Goal: Contribute content: Contribute content

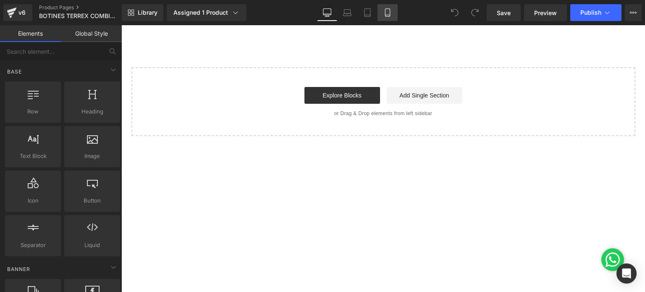
click at [397, 8] on link "Mobile" at bounding box center [387, 12] width 20 height 17
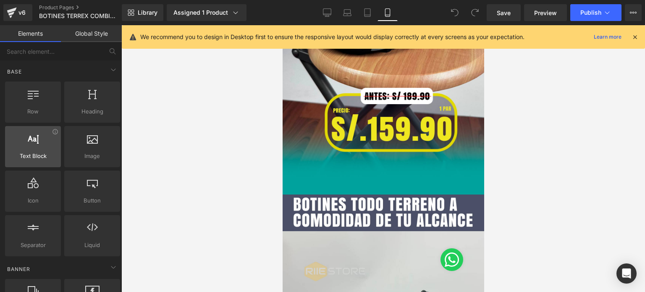
scroll to position [126, 0]
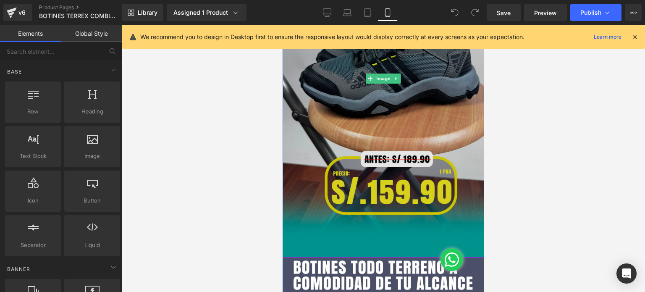
click at [396, 147] on img at bounding box center [383, 78] width 202 height 358
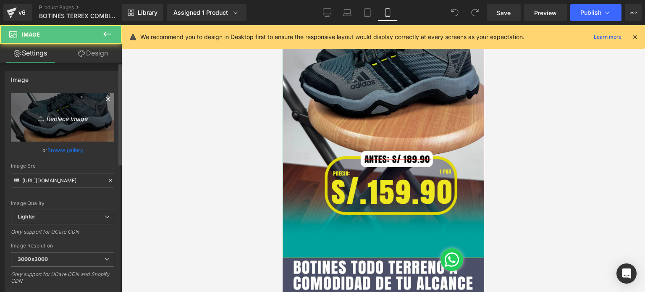
click at [68, 112] on icon "Replace Image" at bounding box center [62, 117] width 67 height 10
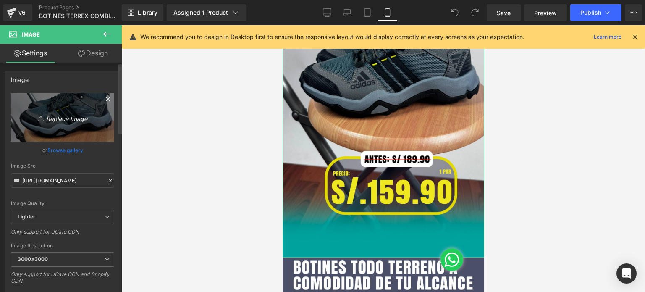
type input "C:\fakepath\Mesa de trabajo 1.jpg"
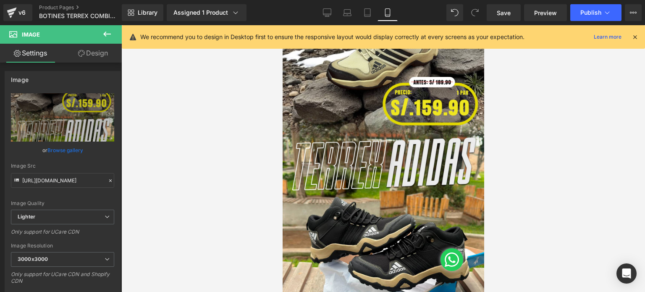
scroll to position [42, 0]
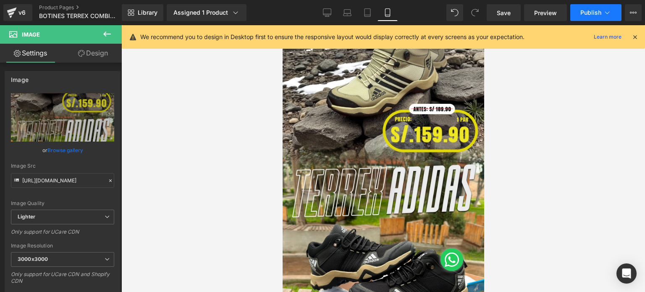
click at [592, 17] on button "Publish" at bounding box center [595, 12] width 51 height 17
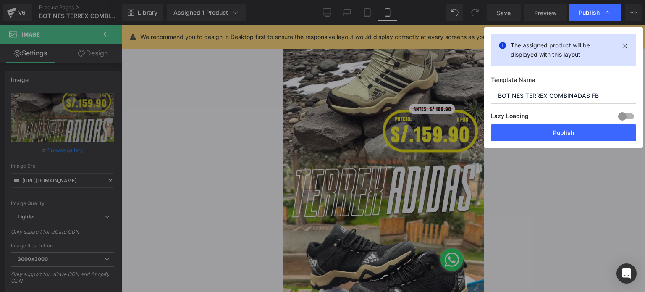
click at [559, 137] on button "Publish" at bounding box center [563, 132] width 145 height 17
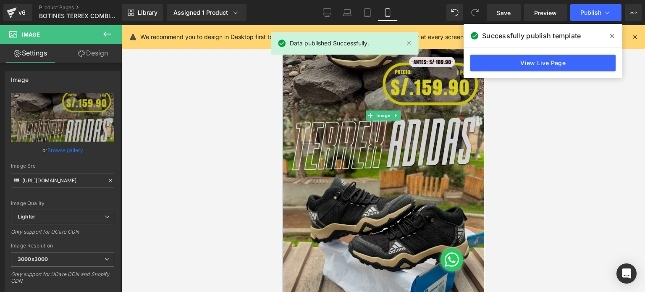
scroll to position [126, 0]
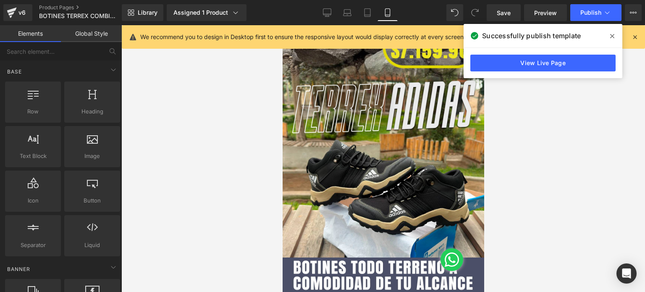
click at [562, 105] on div at bounding box center [383, 158] width 524 height 267
click at [611, 35] on icon at bounding box center [612, 36] width 4 height 7
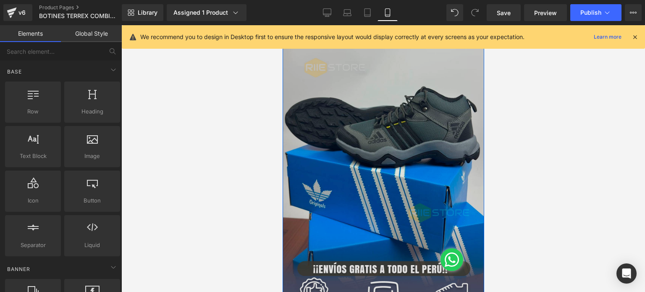
scroll to position [462, 0]
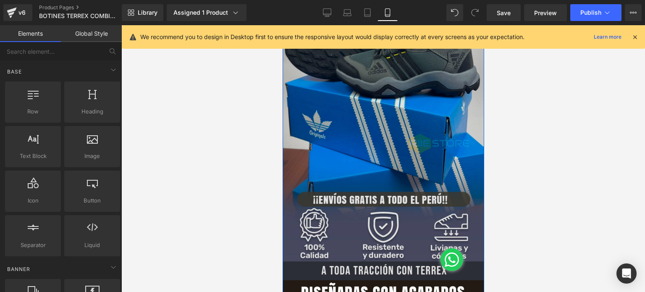
click at [401, 167] on img at bounding box center [383, 100] width 202 height 358
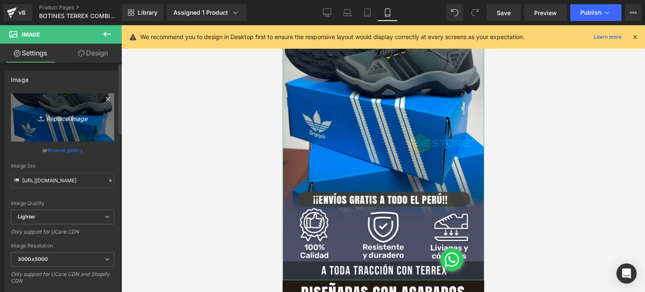
click at [67, 113] on icon "Replace Image" at bounding box center [62, 117] width 67 height 10
type input "C:\fakepath\Mesa de trabajo 2.jpg"
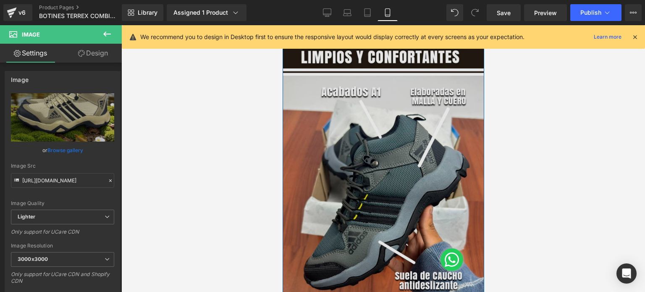
scroll to position [714, 0]
click at [391, 197] on img at bounding box center [383, 207] width 202 height 358
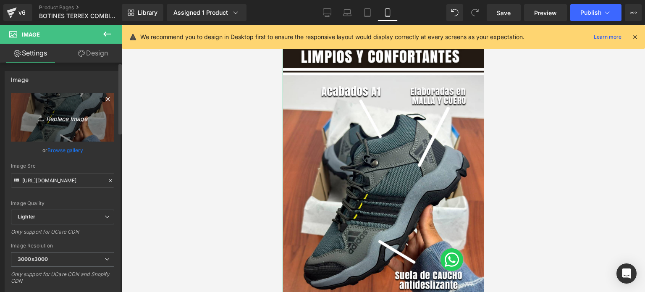
click at [60, 119] on icon "Replace Image" at bounding box center [62, 117] width 67 height 10
type input "C:\fakepath\Mesa de trabajo 3.jpg"
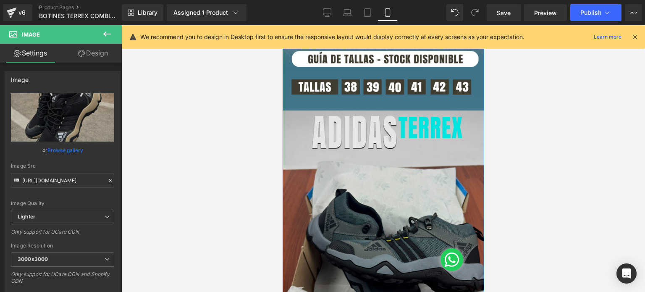
scroll to position [1092, 0]
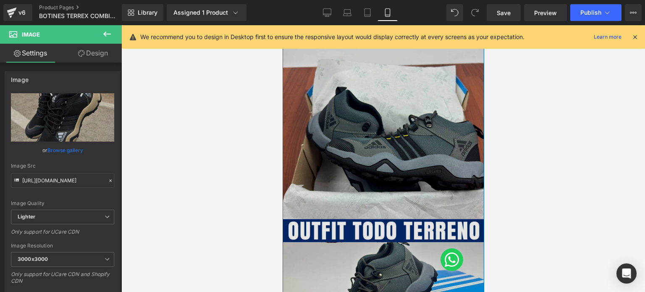
click at [409, 200] on img at bounding box center [383, 187] width 202 height 358
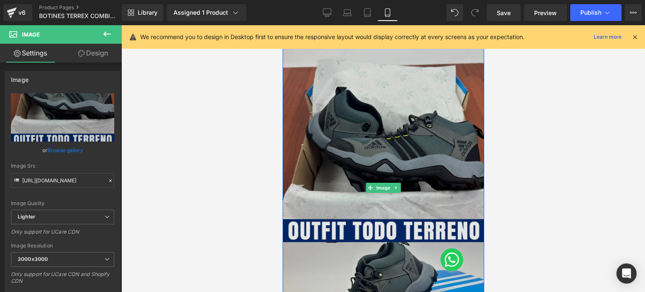
click at [447, 168] on img at bounding box center [383, 187] width 202 height 358
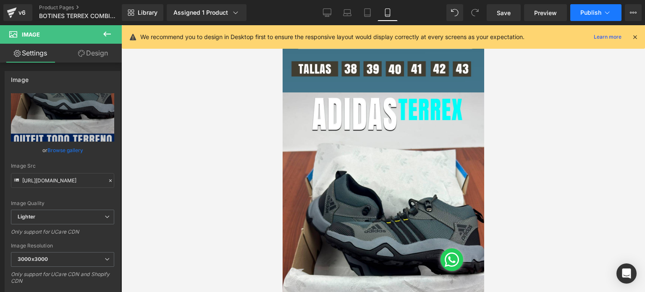
click at [587, 16] on button "Publish" at bounding box center [595, 12] width 51 height 17
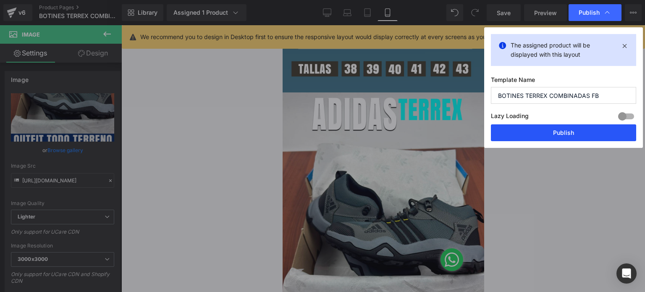
click at [563, 134] on button "Publish" at bounding box center [563, 132] width 145 height 17
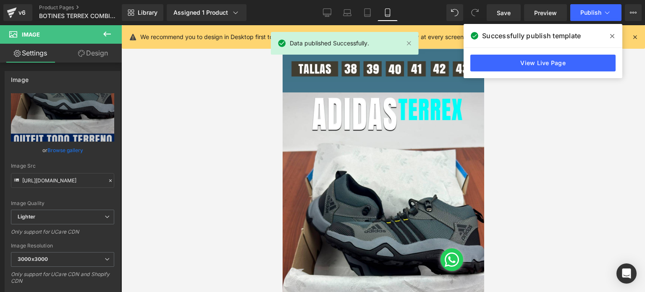
click at [551, 129] on div at bounding box center [383, 158] width 524 height 267
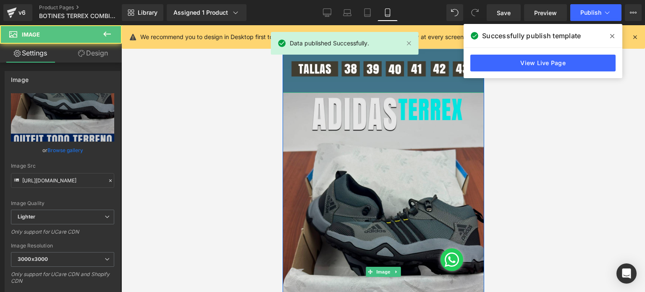
click at [412, 181] on img at bounding box center [383, 271] width 202 height 358
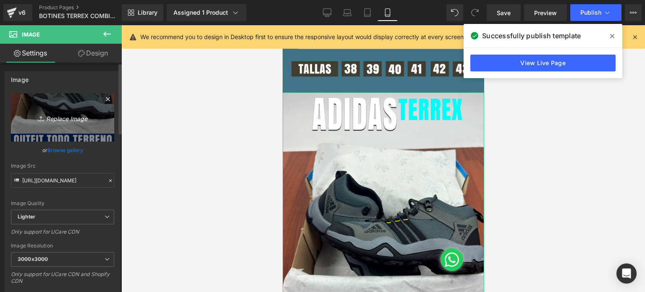
click at [74, 118] on icon "Replace Image" at bounding box center [62, 117] width 67 height 10
type input "C:\fakepath\Mesa de trabajo 6.jpg"
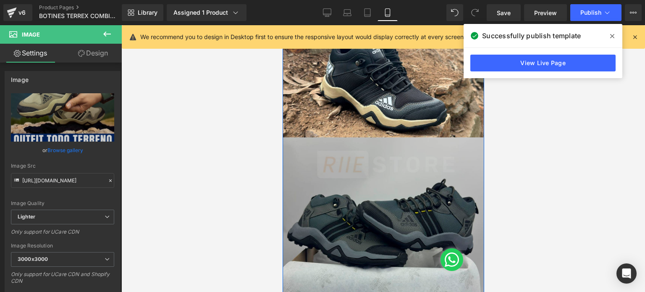
scroll to position [1386, 0]
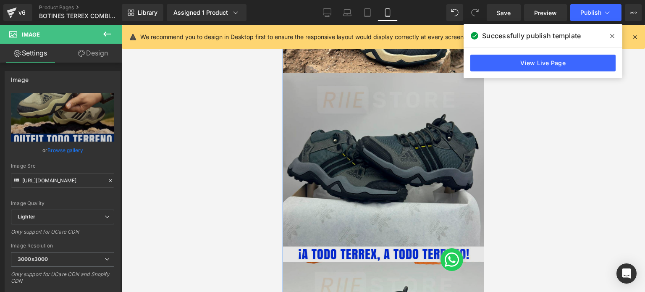
click at [381, 188] on img at bounding box center [383, 252] width 202 height 358
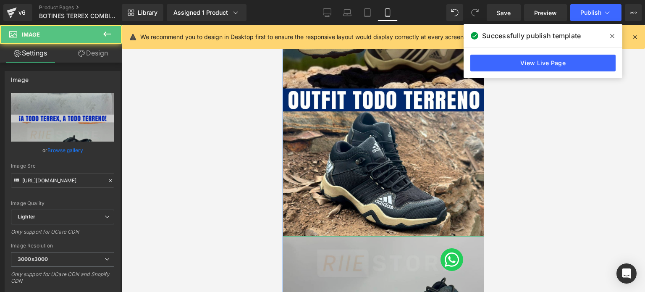
scroll to position [1218, 0]
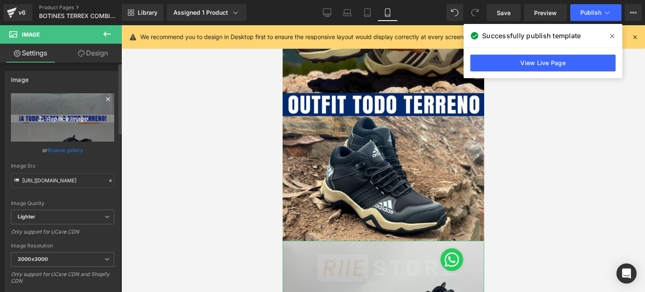
click at [70, 124] on link "Replace Image" at bounding box center [62, 117] width 103 height 48
type input "C:\fakepath\Mesa de trabajo 7.jpg"
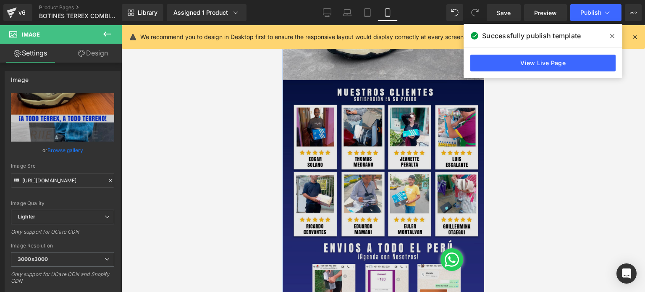
scroll to position [1806, 0]
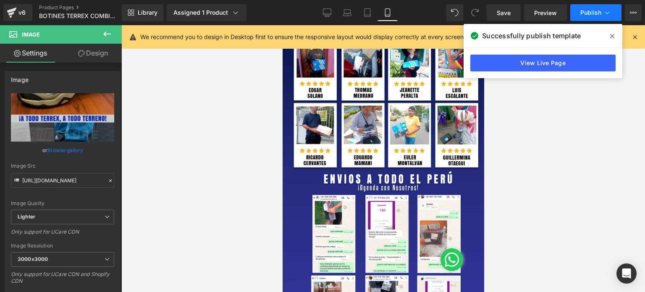
click at [595, 13] on span "Publish" at bounding box center [590, 12] width 21 height 7
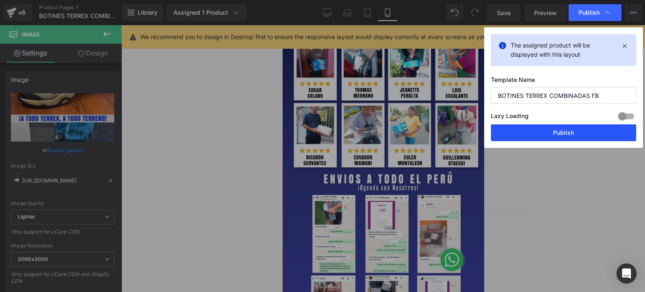
click at [561, 135] on button "Publish" at bounding box center [563, 132] width 145 height 17
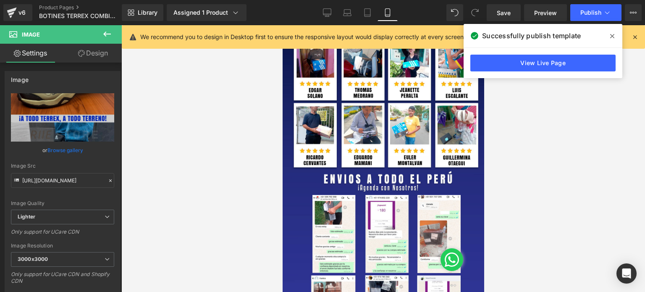
click at [615, 37] on span at bounding box center [611, 35] width 13 height 13
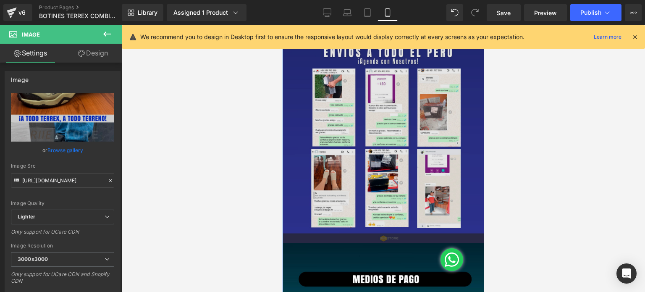
scroll to position [1932, 0]
click at [402, 164] on img at bounding box center [383, 64] width 202 height 358
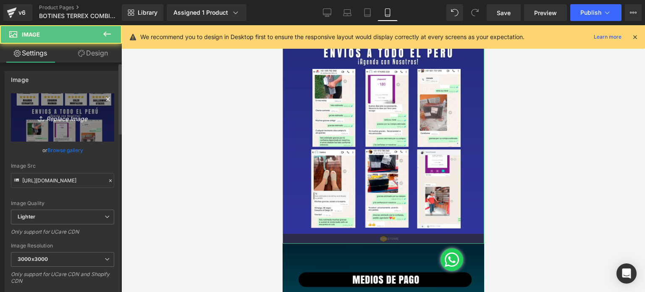
click at [64, 119] on icon "Replace Image" at bounding box center [62, 117] width 67 height 10
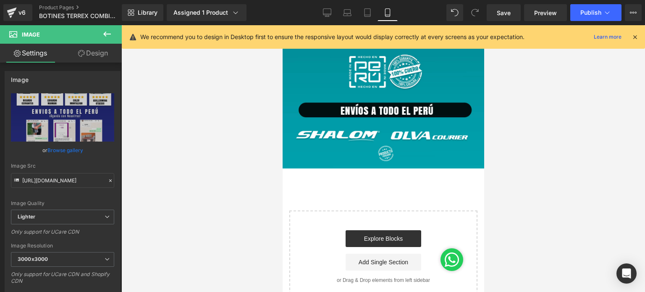
scroll to position [2388, 0]
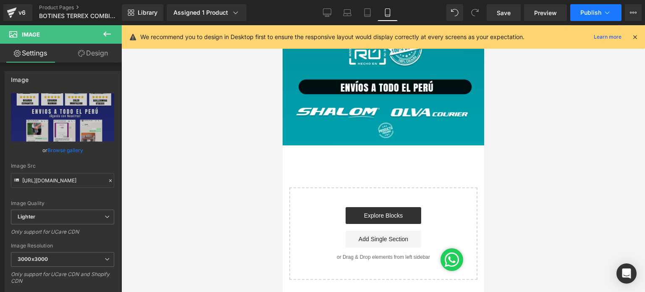
click at [587, 19] on button "Publish" at bounding box center [595, 12] width 51 height 17
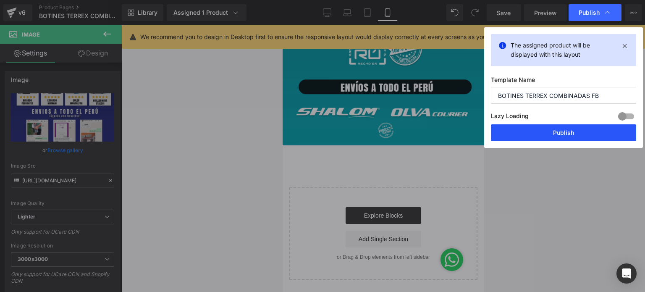
click at [597, 133] on button "Publish" at bounding box center [563, 132] width 145 height 17
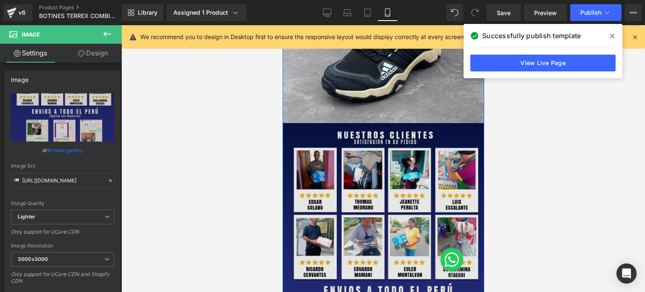
scroll to position [1764, 0]
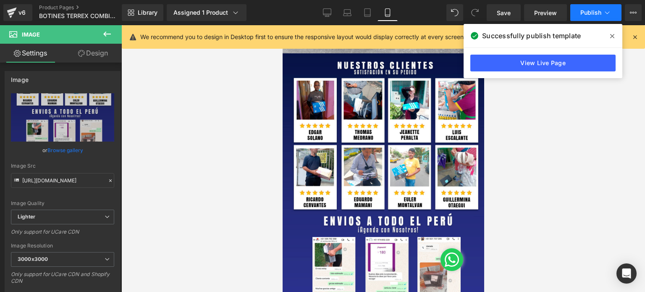
click at [592, 14] on span "Publish" at bounding box center [590, 12] width 21 height 7
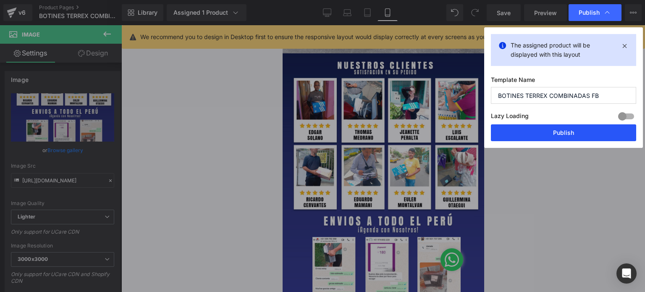
click at [571, 131] on button "Publish" at bounding box center [563, 132] width 145 height 17
